Goal: Transaction & Acquisition: Purchase product/service

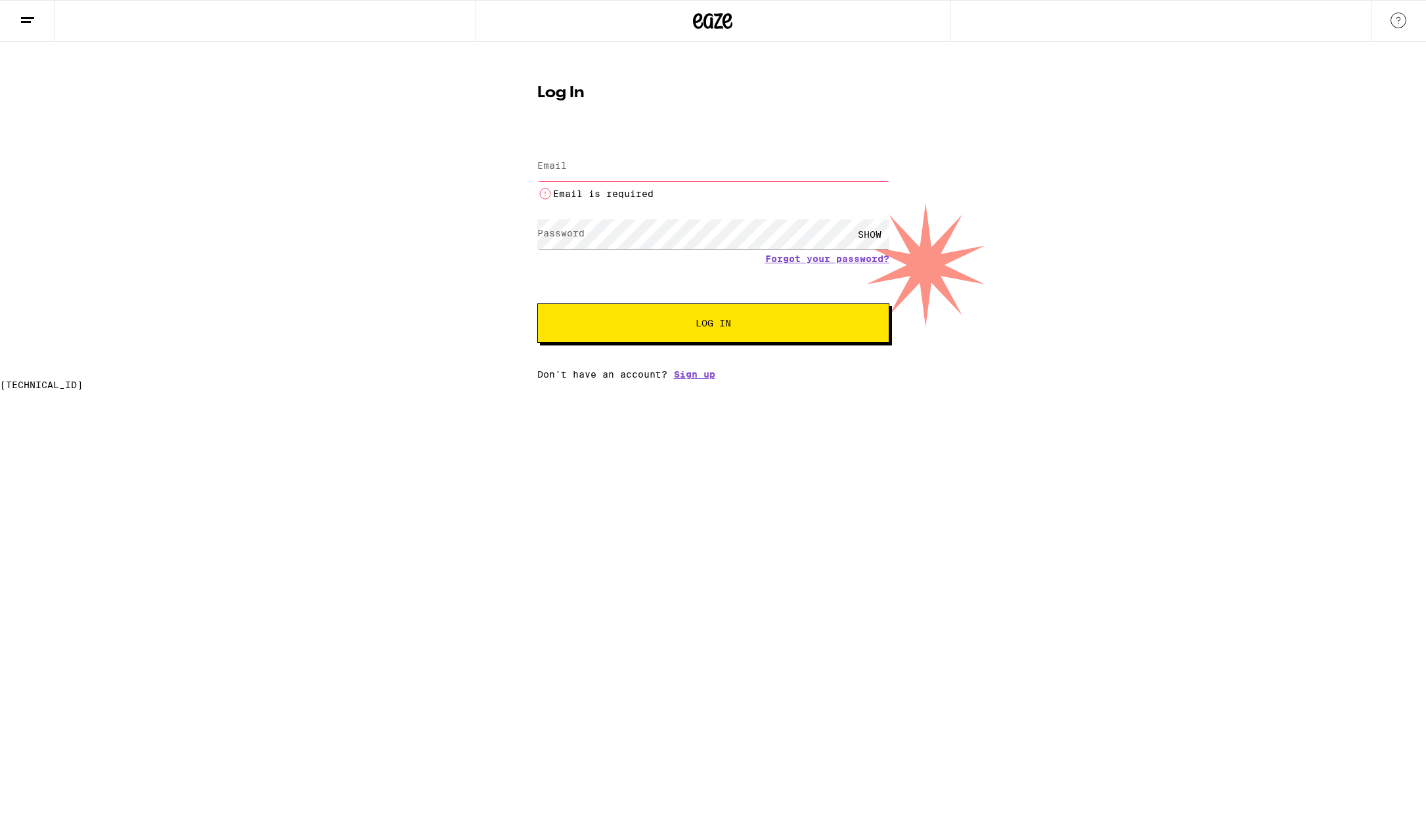
type input "[EMAIL_ADDRESS][DOMAIN_NAME]"
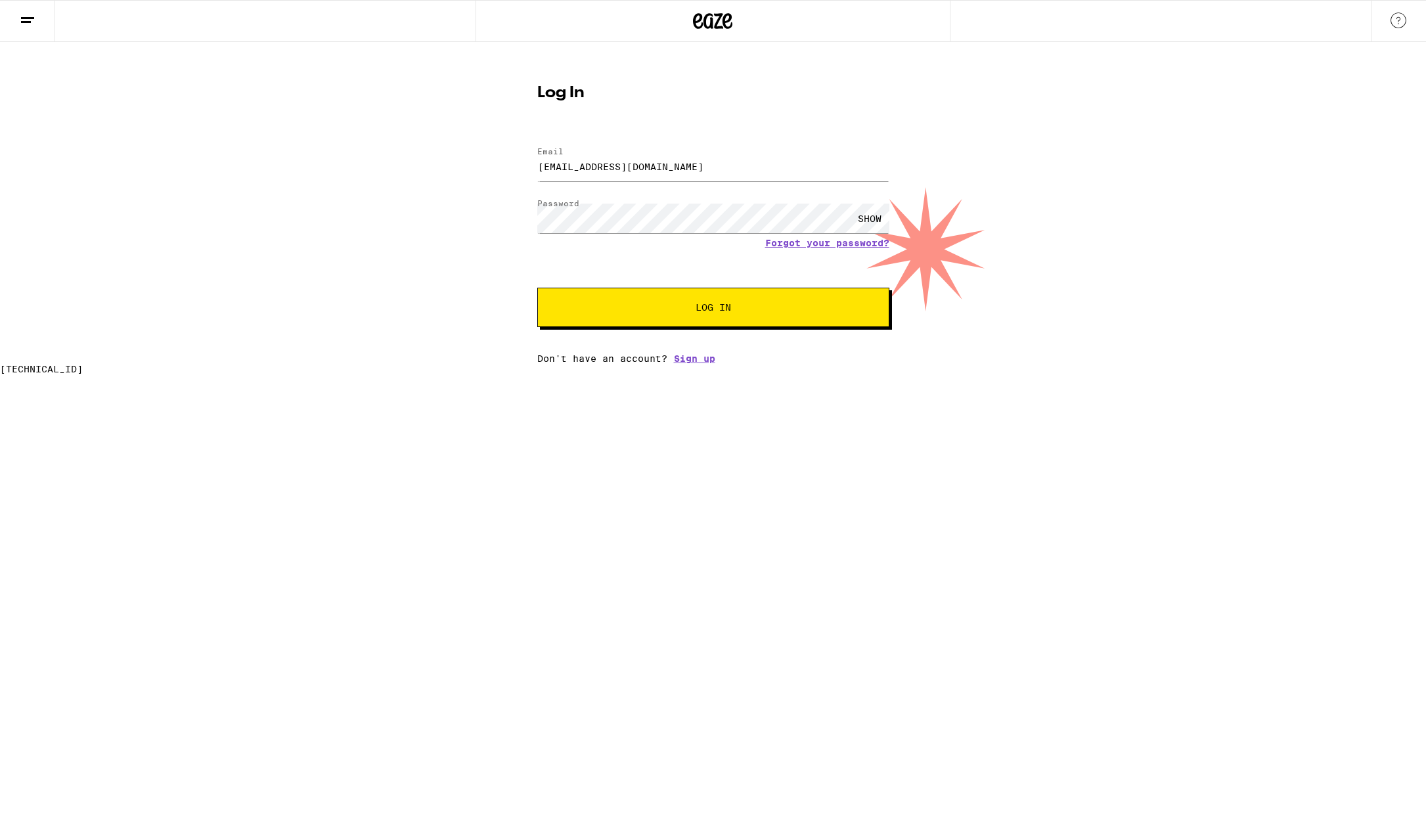
click at [698, 309] on span "Log In" at bounding box center [713, 307] width 36 height 9
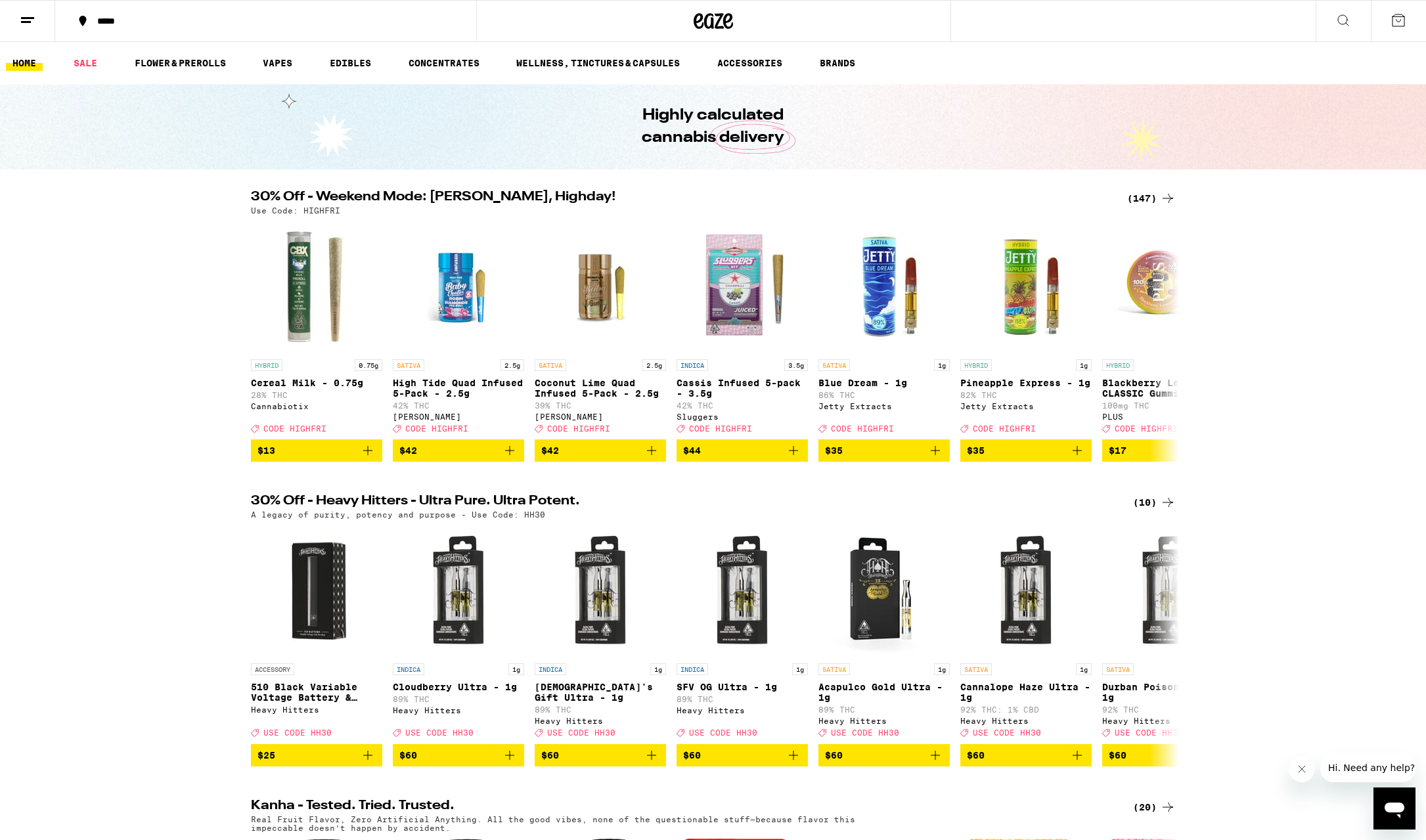
click at [1162, 204] on icon at bounding box center [1168, 198] width 16 height 16
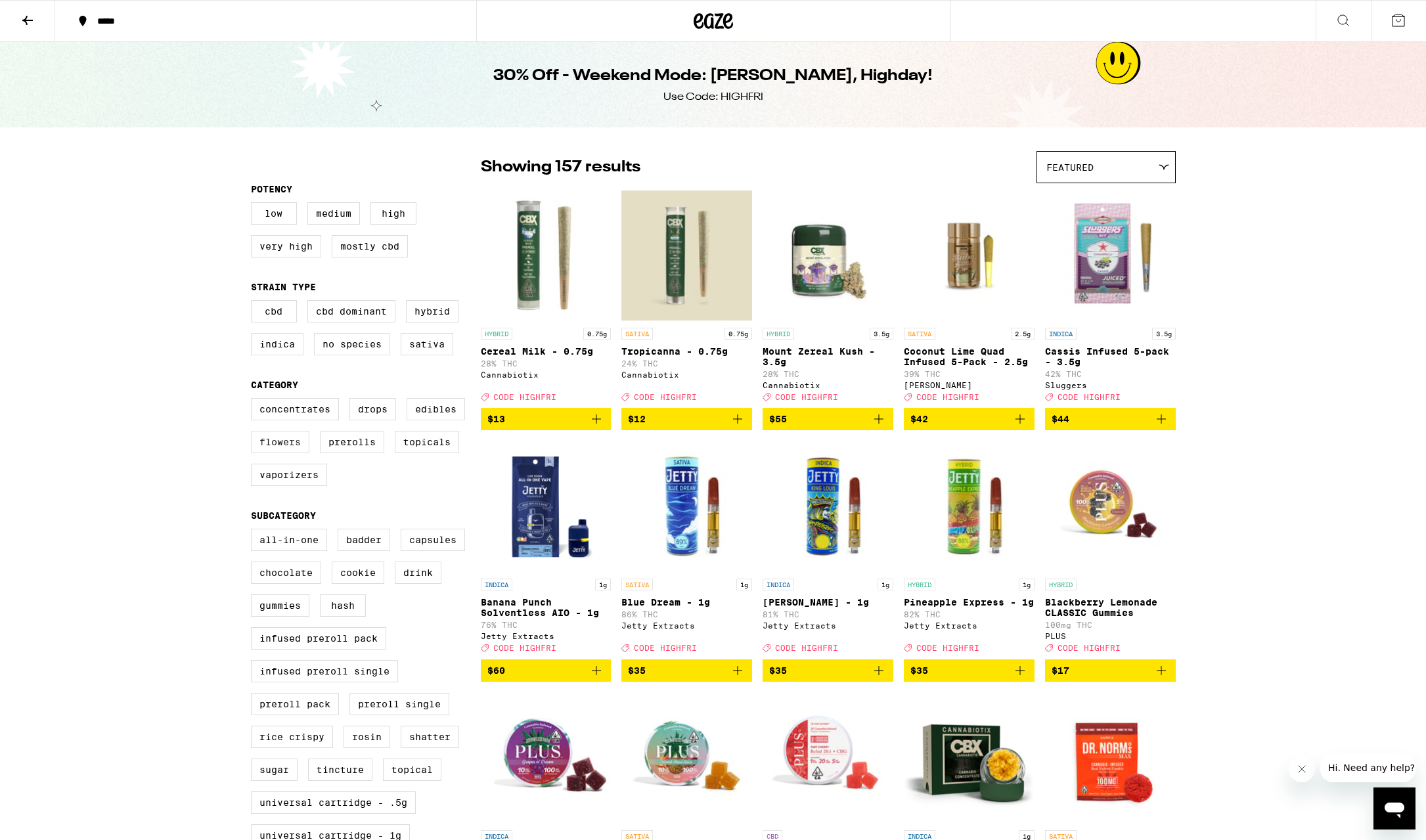
click at [295, 453] on label "Flowers" at bounding box center [280, 442] width 58 height 22
click at [254, 401] on input "Flowers" at bounding box center [254, 400] width 1 height 1
checkbox input "true"
